Goal: Information Seeking & Learning: Learn about a topic

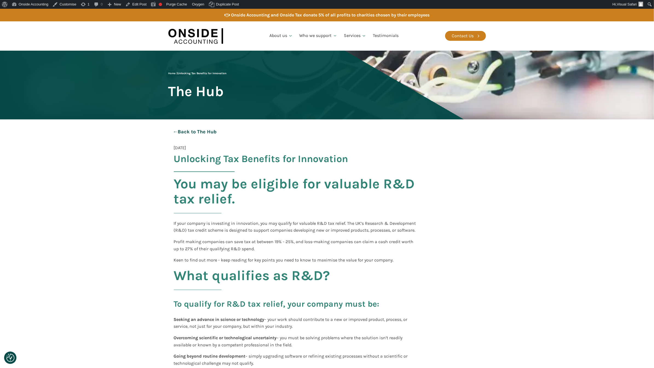
click at [189, 128] on link "← Back to The Hub" at bounding box center [194, 132] width 53 height 14
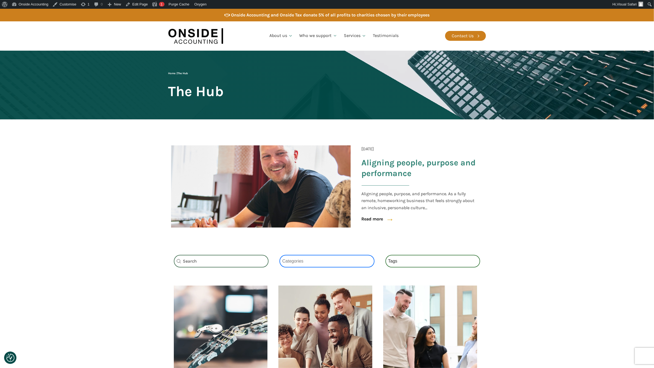
click at [319, 258] on select "Categories All (3) News (2) Factsheets (1)" at bounding box center [327, 261] width 95 height 13
select select "factsheets"
click at [280, 255] on select "Categories All (3) News (2) Factsheets (1)" at bounding box center [327, 261] width 95 height 13
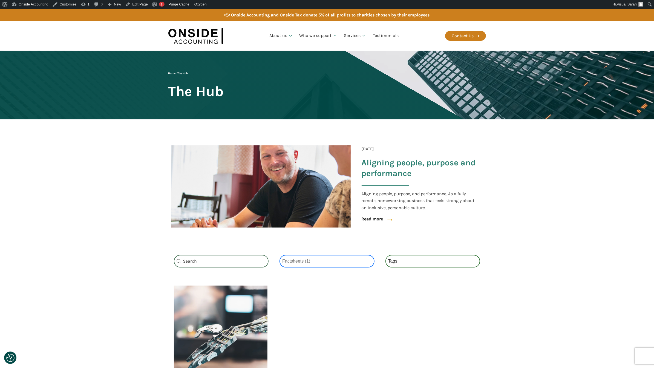
click at [304, 264] on select "Categories All (3) News (2) Factsheets (1)" at bounding box center [327, 261] width 95 height 13
select select
click at [280, 255] on select "Categories All (3) News (2) Factsheets (1)" at bounding box center [327, 261] width 95 height 13
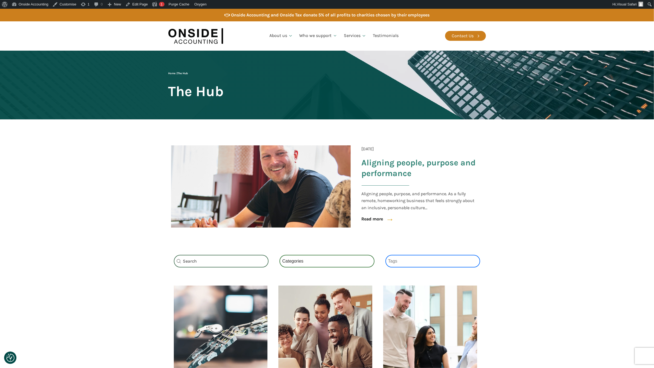
click at [413, 258] on select "Tags National Insurance (1) Schemes (1) Tax (1)" at bounding box center [432, 261] width 95 height 13
click at [515, 249] on section "Search_Custom Search content Clear Category Select content Categories All (3) N…" at bounding box center [327, 263] width 654 height 39
click at [245, 260] on input "Search content" at bounding box center [221, 261] width 95 height 13
click at [250, 242] on div "18 June 2025 Aligning people, purpose and performance Aligning people, purpose,…" at bounding box center [327, 181] width 329 height 125
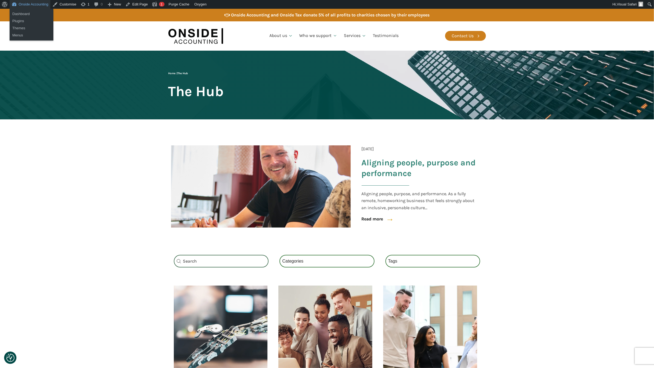
click at [30, 5] on link "Onside Accounting" at bounding box center [30, 4] width 41 height 9
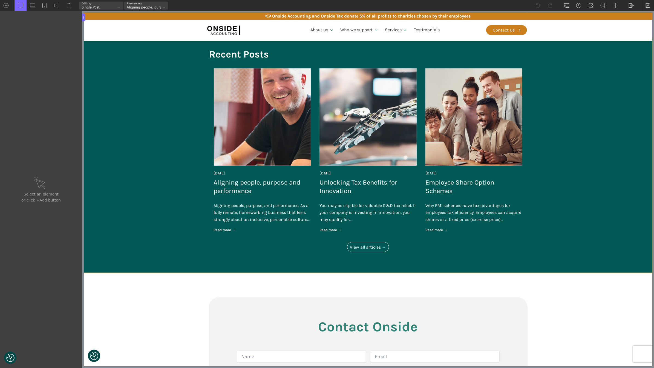
scroll to position [540, 0]
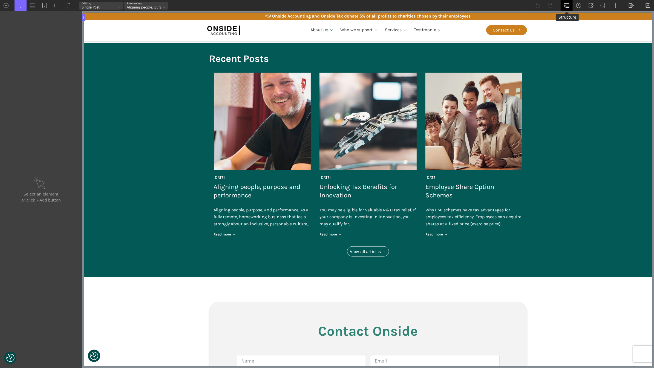
click at [568, 4] on img at bounding box center [566, 5] width 5 height 5
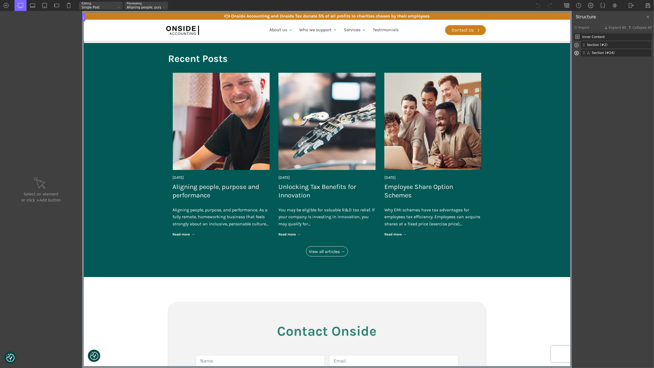
click at [578, 53] on span at bounding box center [576, 54] width 4 height 6
click at [598, 56] on div "Section (#24)" at bounding box center [616, 52] width 71 height 7
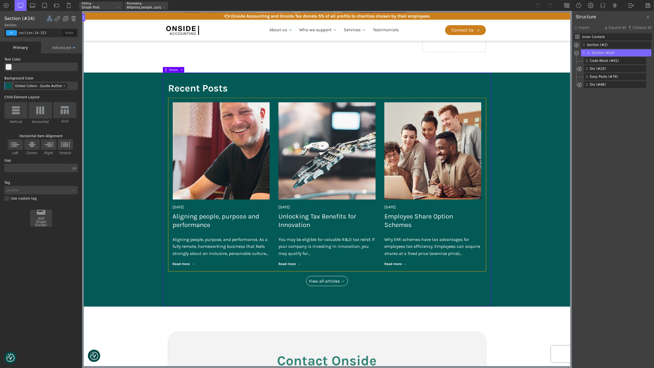
scroll to position [498, 0]
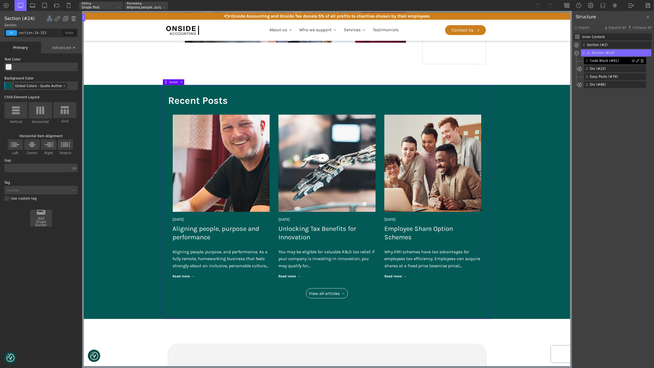
click at [601, 63] on span "Code Block (#91)" at bounding box center [611, 60] width 42 height 5
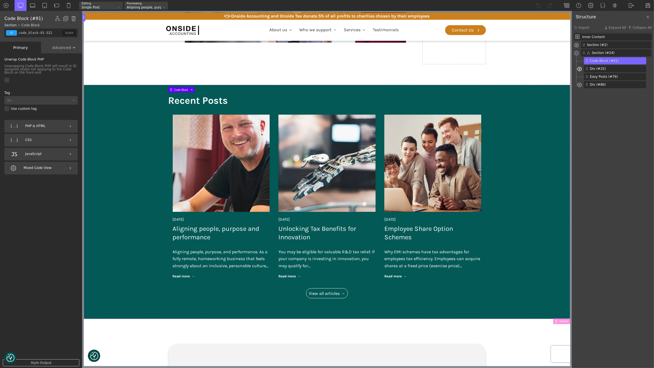
click at [581, 71] on span at bounding box center [579, 70] width 4 height 6
type input "_posts_grid-79-322"
click at [600, 84] on span "Easy Posts (#79)" at bounding box center [611, 84] width 42 height 5
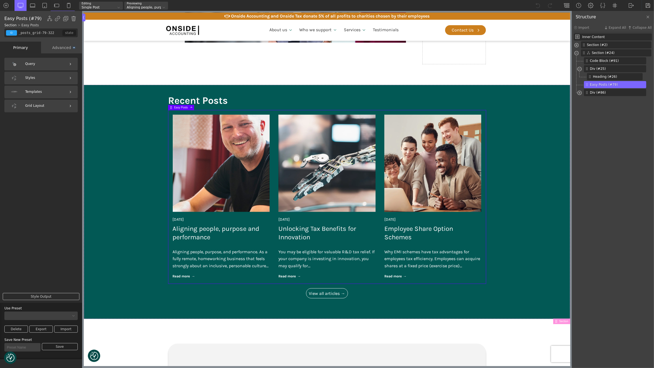
click at [43, 60] on div "Query" at bounding box center [40, 64] width 73 height 13
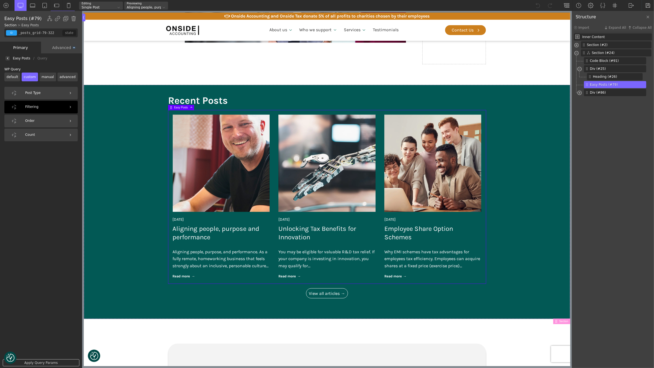
click at [44, 106] on div "Filtering" at bounding box center [40, 107] width 73 height 13
select select
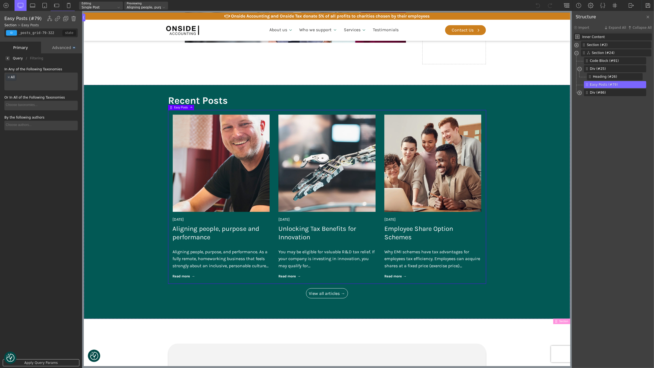
scroll to position [5, 0]
click at [8, 59] on img at bounding box center [8, 58] width 2 height 2
